Goal: Transaction & Acquisition: Purchase product/service

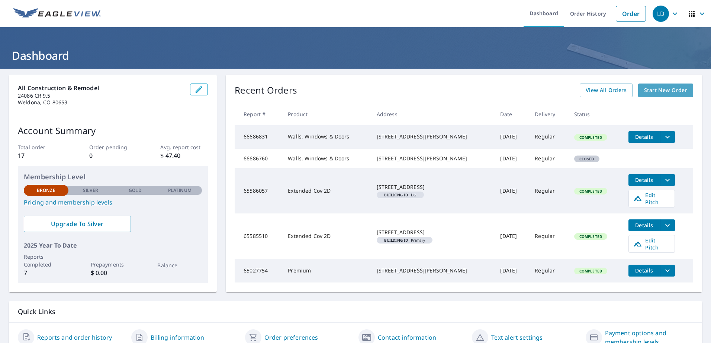
click at [677, 97] on link "Start New Order" at bounding box center [665, 91] width 55 height 14
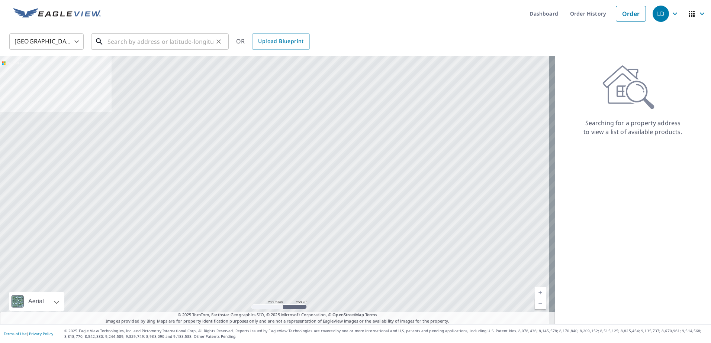
click at [209, 40] on input "text" at bounding box center [160, 41] width 106 height 21
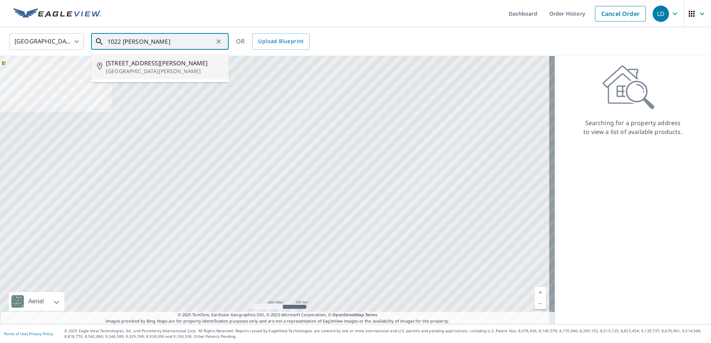
click at [151, 62] on span "[STREET_ADDRESS][PERSON_NAME]" at bounding box center [164, 63] width 117 height 9
type input "[STREET_ADDRESS][PERSON_NAME][PERSON_NAME]"
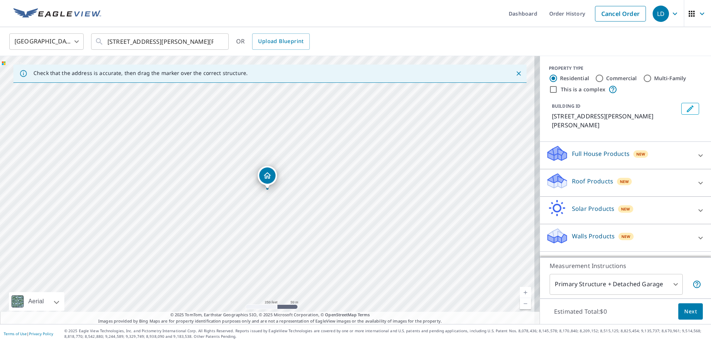
click at [559, 170] on div "Roof Products New Premium $32.75 - $87 QuickSquares™ $18 Gutter $13.75 Bid Perf…" at bounding box center [625, 184] width 171 height 28
click at [662, 172] on div "Roof Products New" at bounding box center [619, 182] width 146 height 21
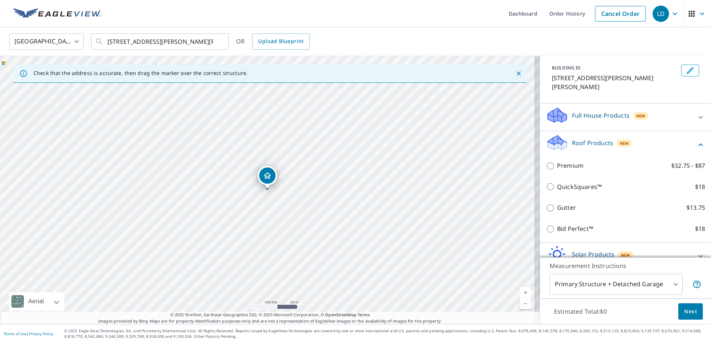
scroll to position [39, 0]
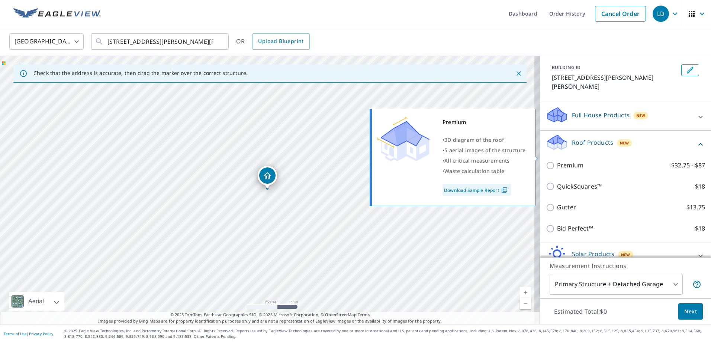
click at [546, 161] on input "Premium $32.75 - $87" at bounding box center [551, 165] width 11 height 9
checkbox input "true"
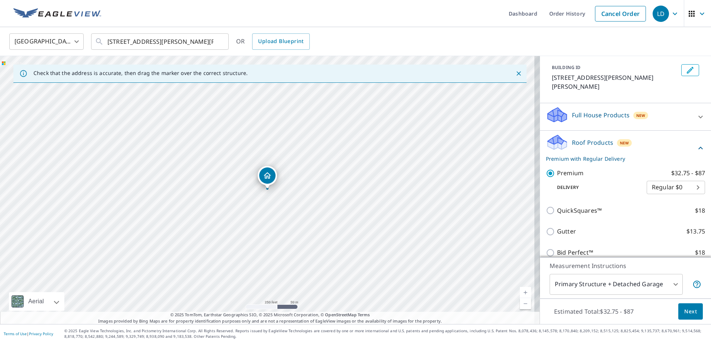
click at [659, 181] on body "LD LD Dashboard Order History Cancel Order LD [GEOGRAPHIC_DATA] [GEOGRAPHIC_DAT…" at bounding box center [355, 171] width 711 height 343
click at [659, 181] on li "Regular $0" at bounding box center [664, 178] width 58 height 13
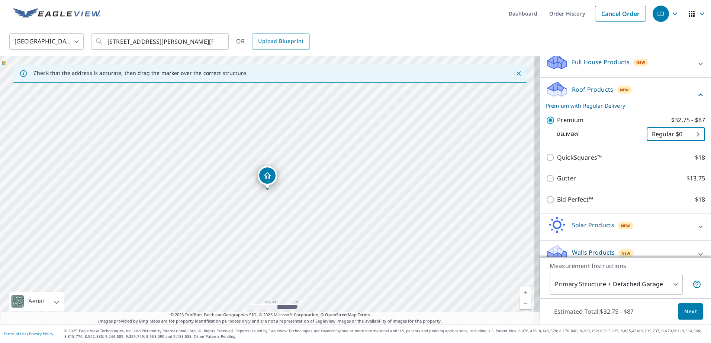
scroll to position [94, 0]
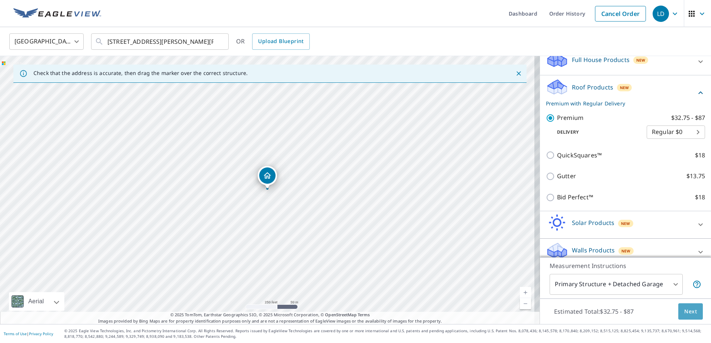
click at [686, 317] on button "Next" at bounding box center [690, 312] width 25 height 17
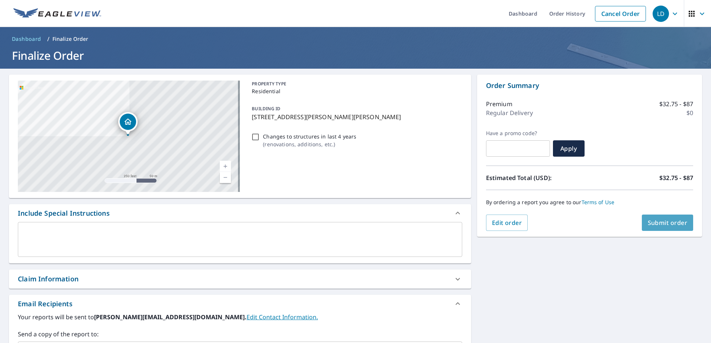
click at [650, 226] on span "Submit order" at bounding box center [668, 223] width 40 height 8
